Goal: Register for event/course

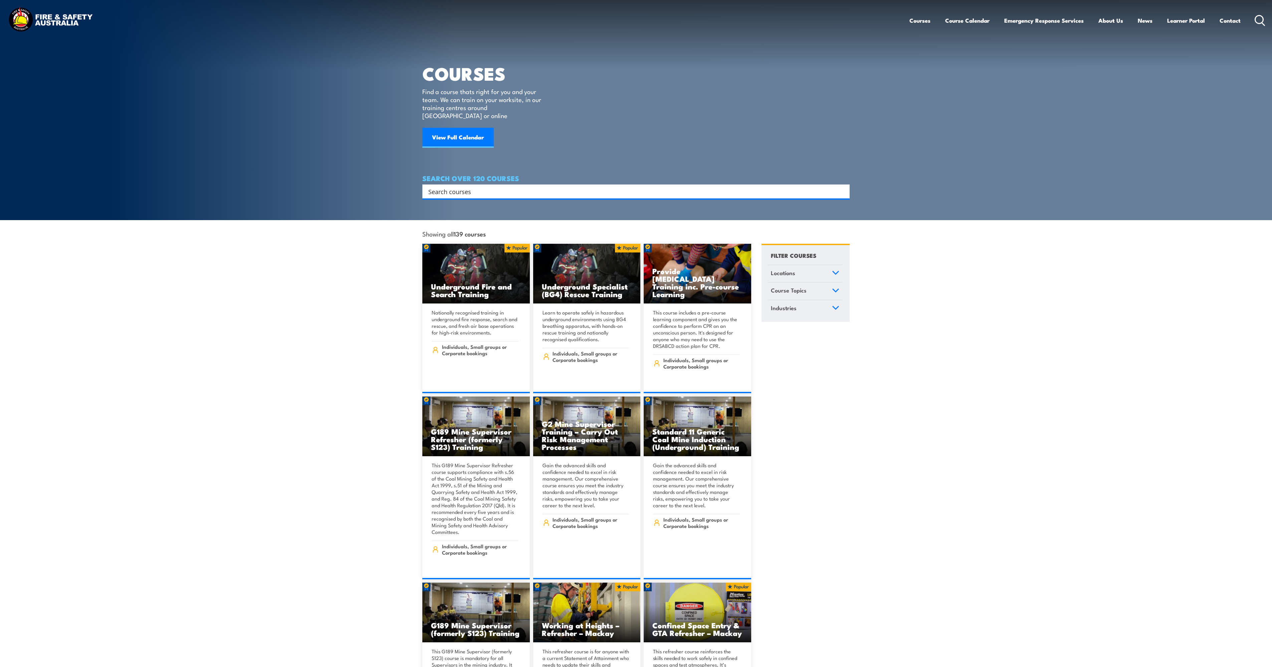
click at [492, 187] on input "Search input" at bounding box center [631, 192] width 407 height 10
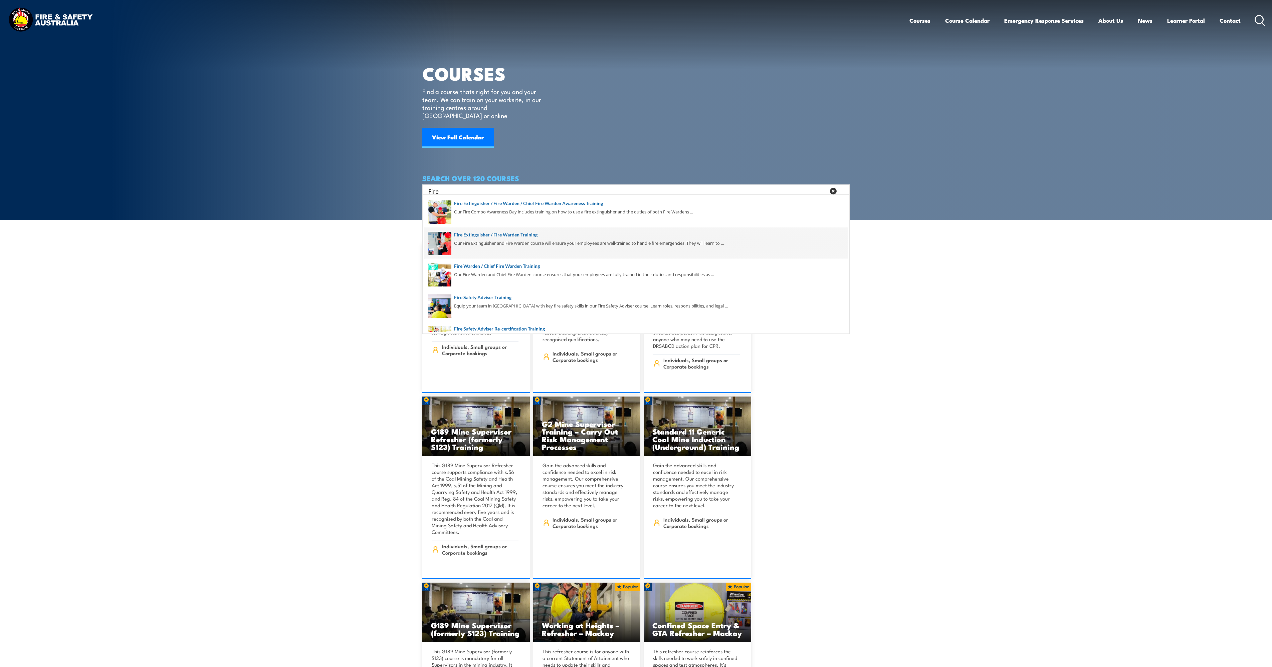
scroll to position [122, 0]
type input "Fire"
click at [508, 244] on span at bounding box center [635, 246] width 423 height 31
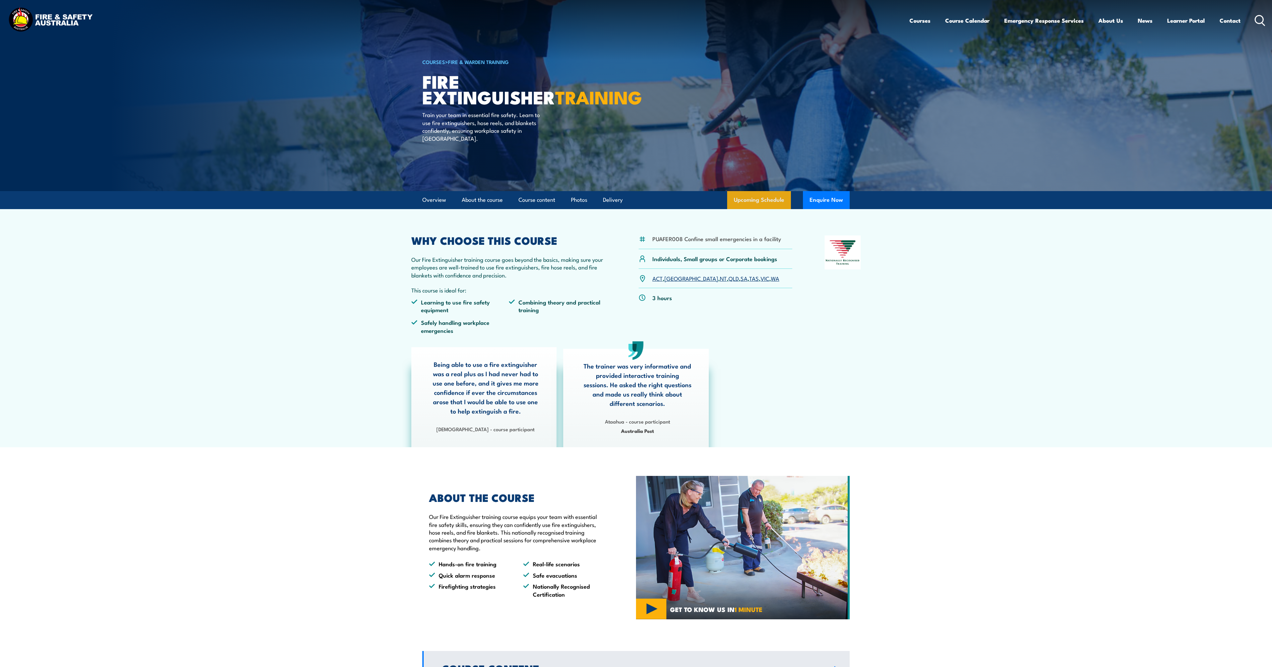
click at [754, 198] on link "Upcoming Schedule" at bounding box center [759, 200] width 64 height 18
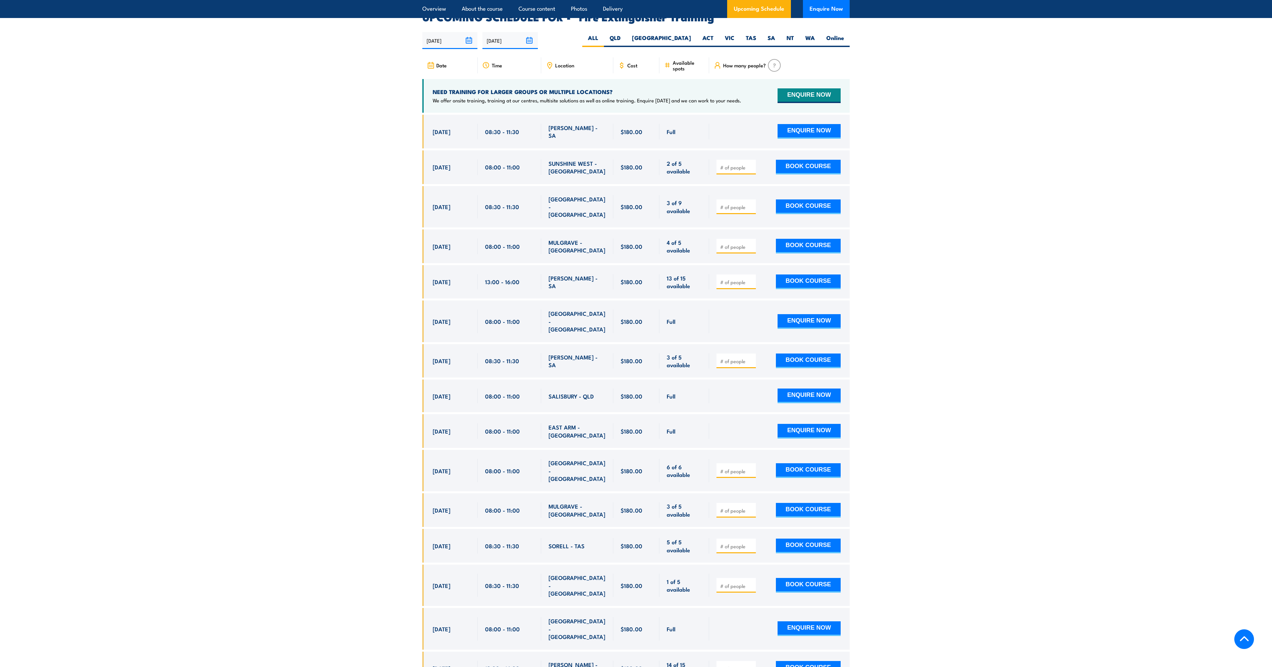
scroll to position [1095, 0]
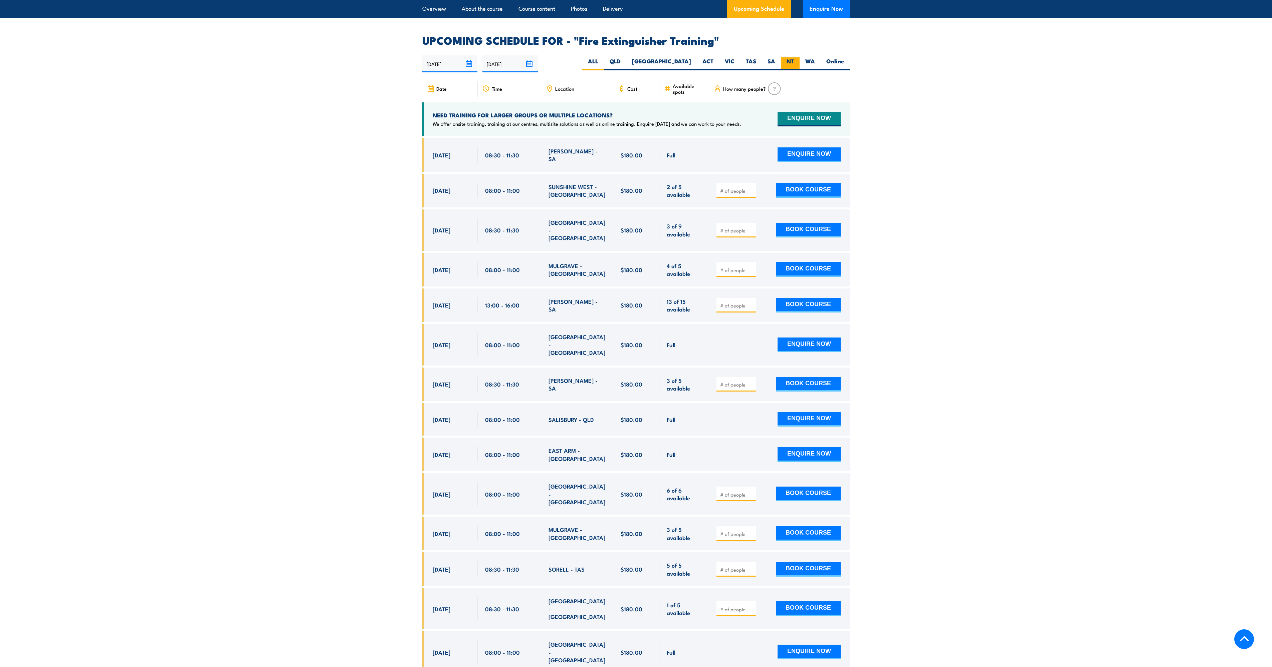
click at [792, 57] on label "NT" at bounding box center [790, 63] width 19 height 13
click at [794, 57] on input "NT" at bounding box center [796, 59] width 4 height 4
radio input "true"
